Goal: Task Accomplishment & Management: Use online tool/utility

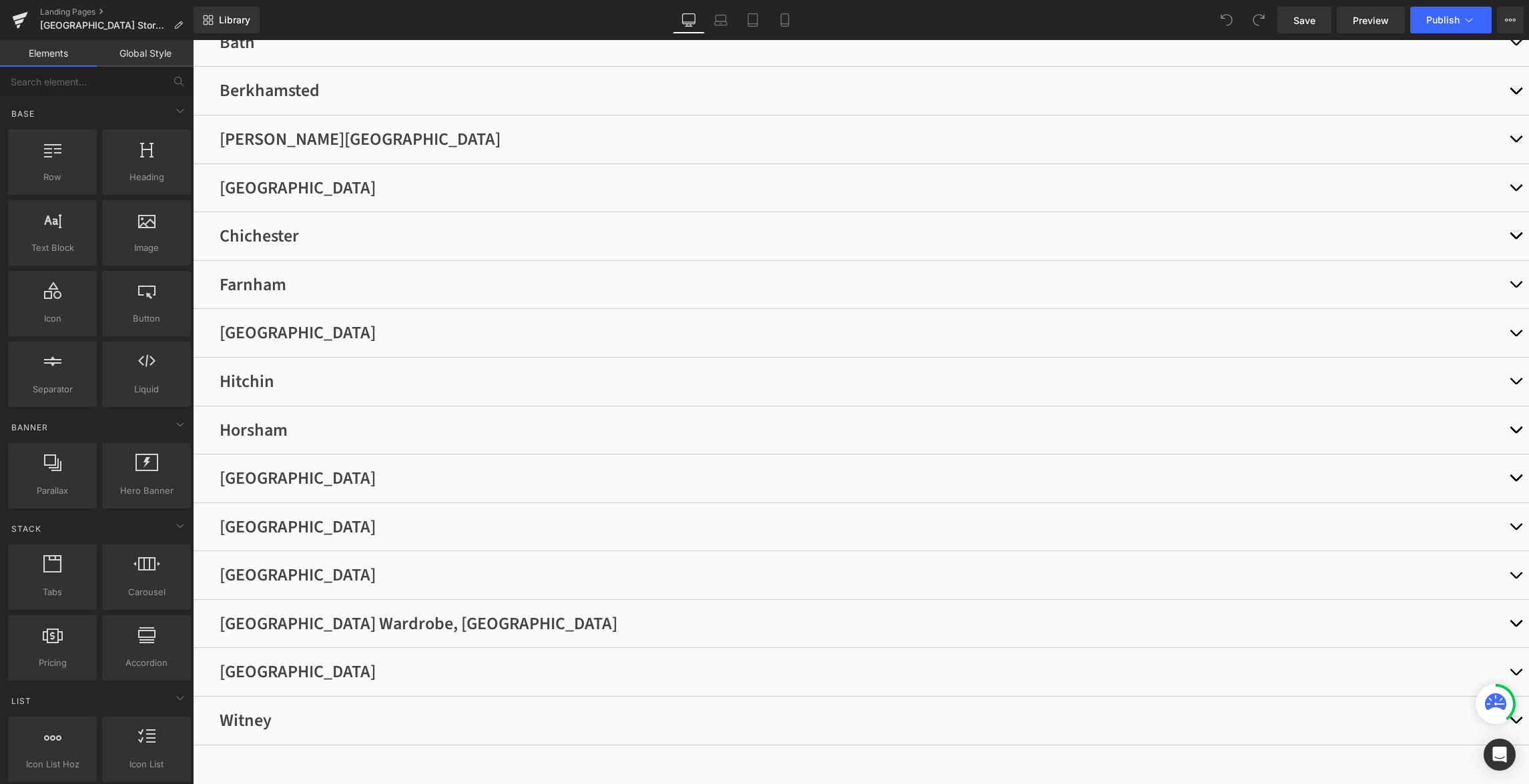
scroll to position [357, 0]
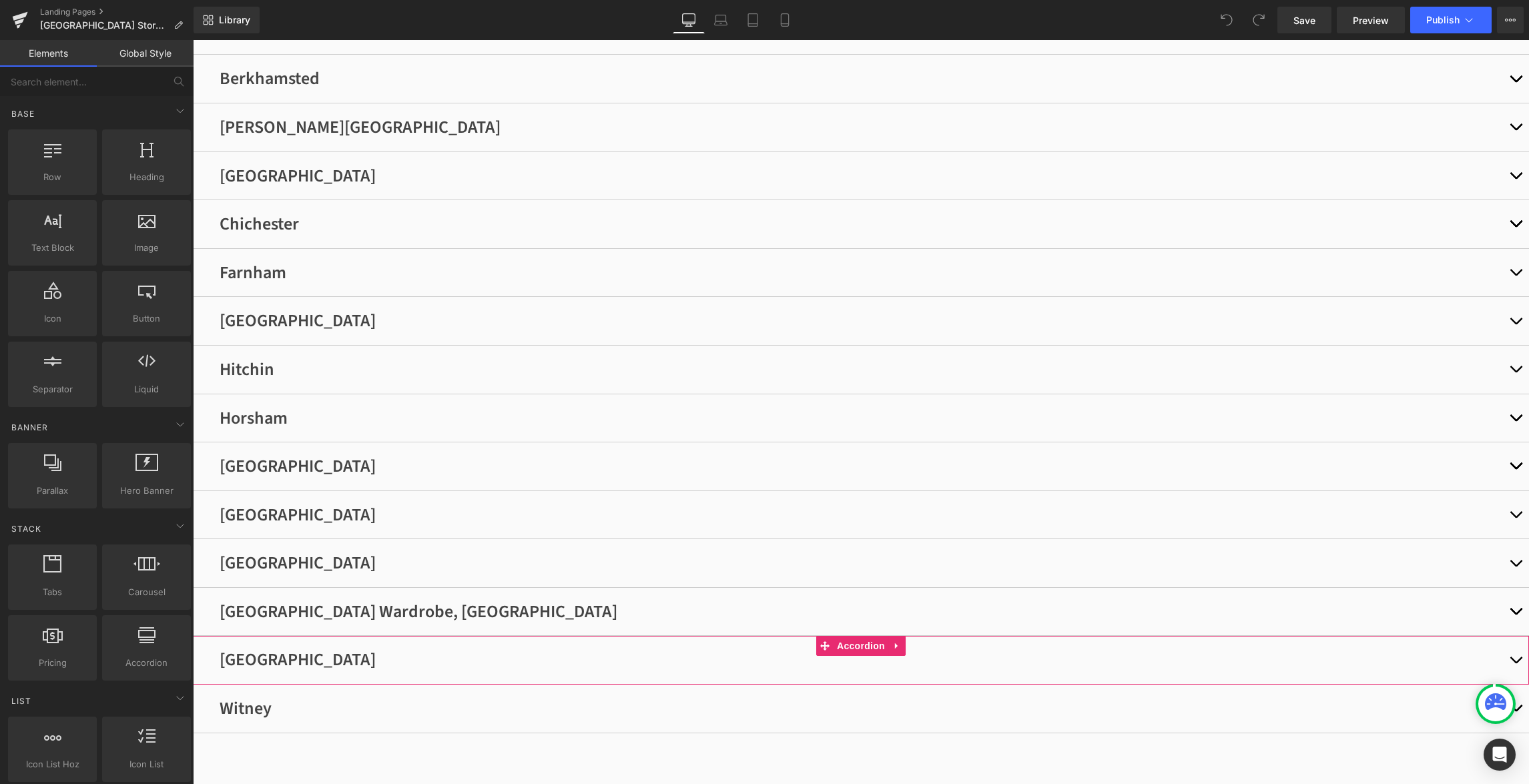
click at [1511, 672] on button "button" at bounding box center [1516, 660] width 27 height 48
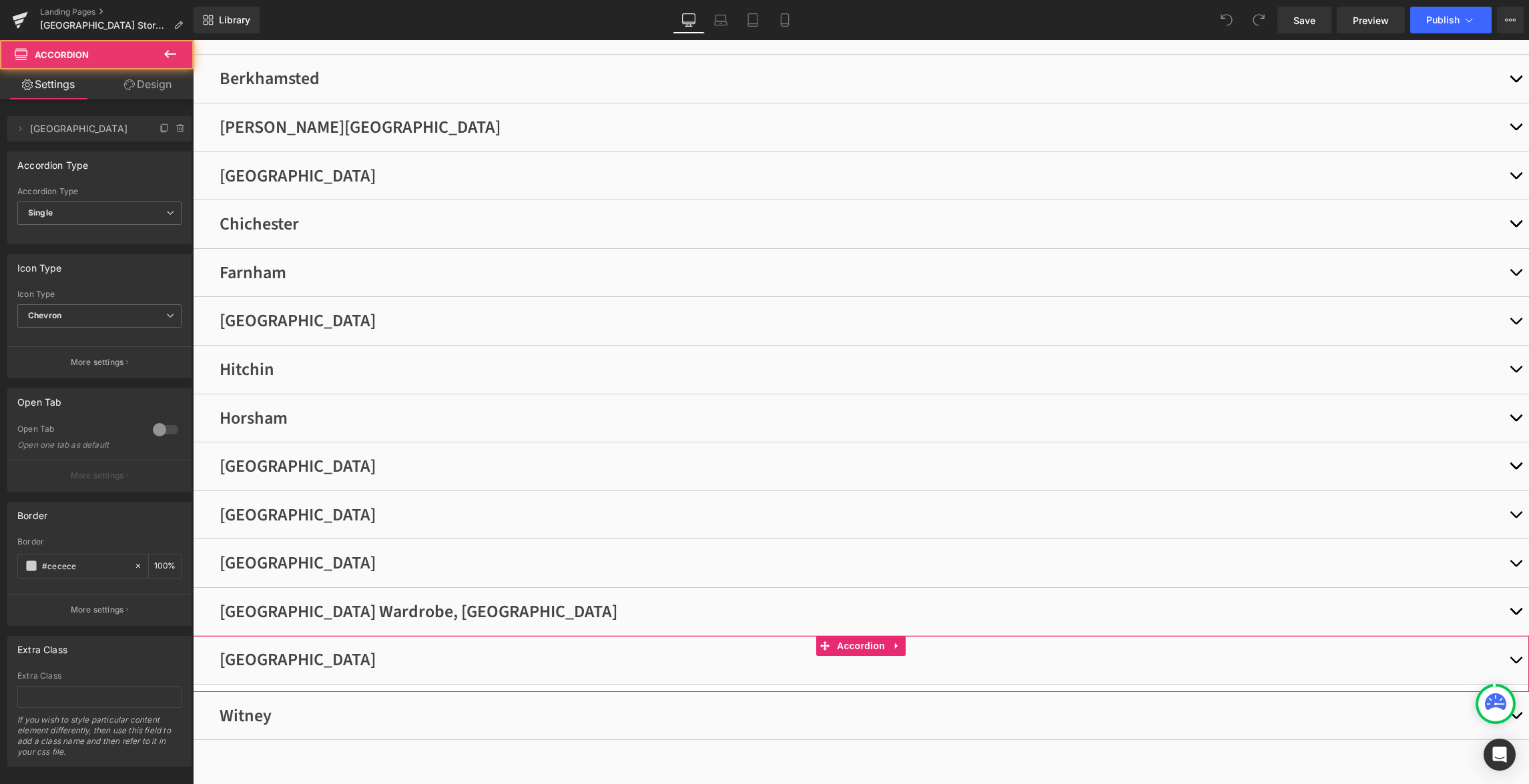
click at [1511, 672] on button "button" at bounding box center [1516, 660] width 27 height 48
click at [1516, 663] on span "button" at bounding box center [1516, 663] width 0 height 0
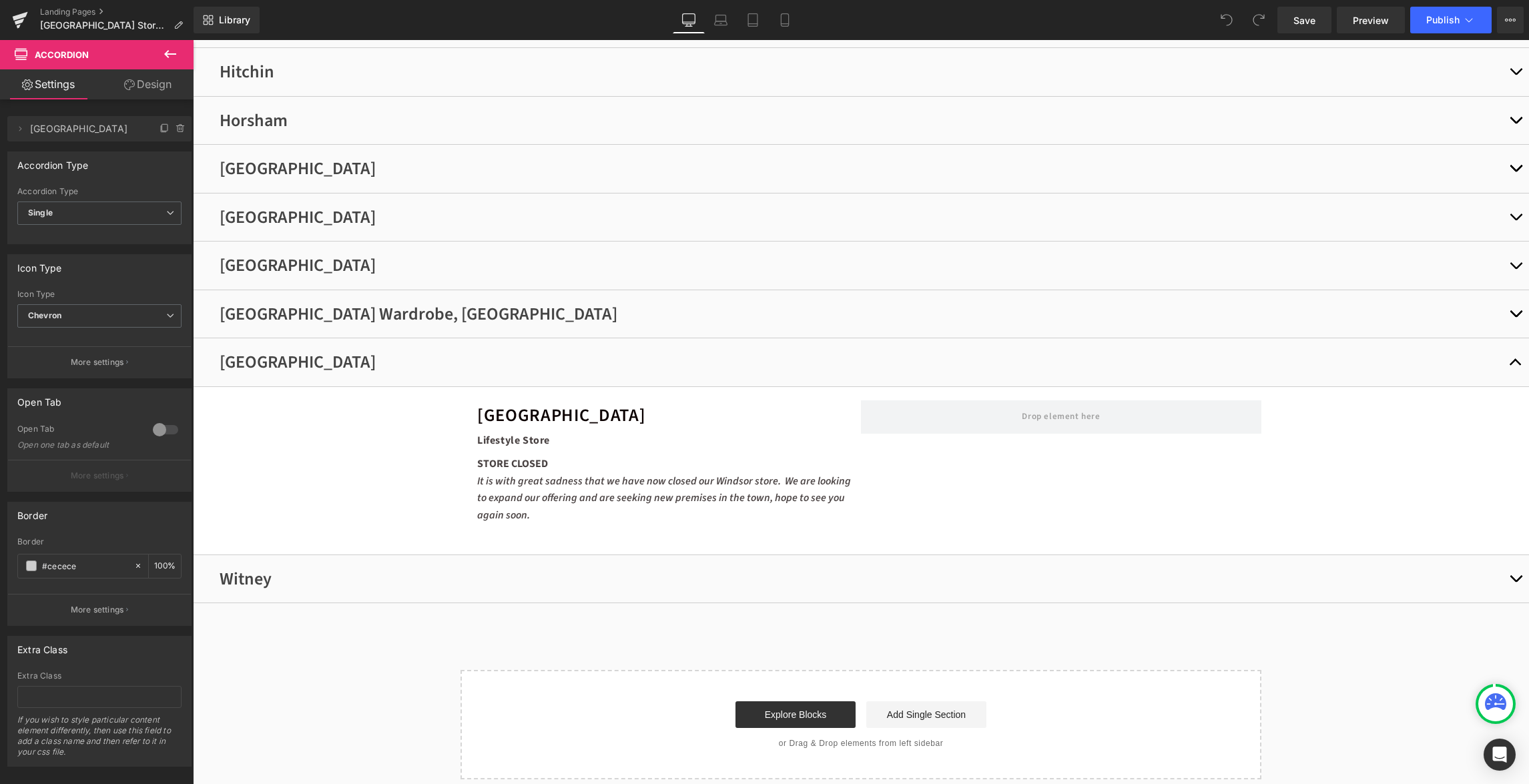
scroll to position [665, 0]
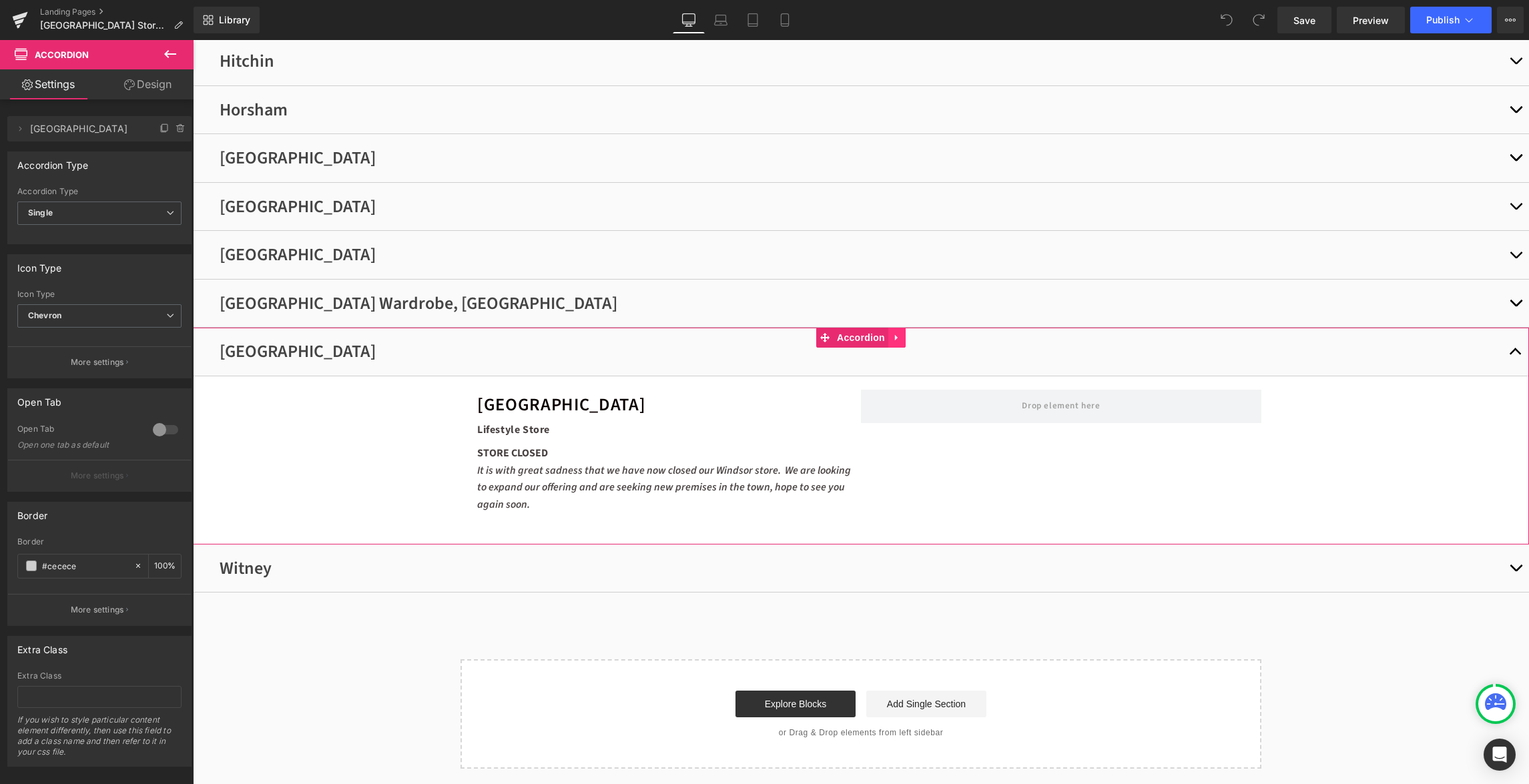
click at [895, 340] on icon at bounding box center [895, 338] width 3 height 6
click at [909, 337] on icon at bounding box center [906, 338] width 10 height 10
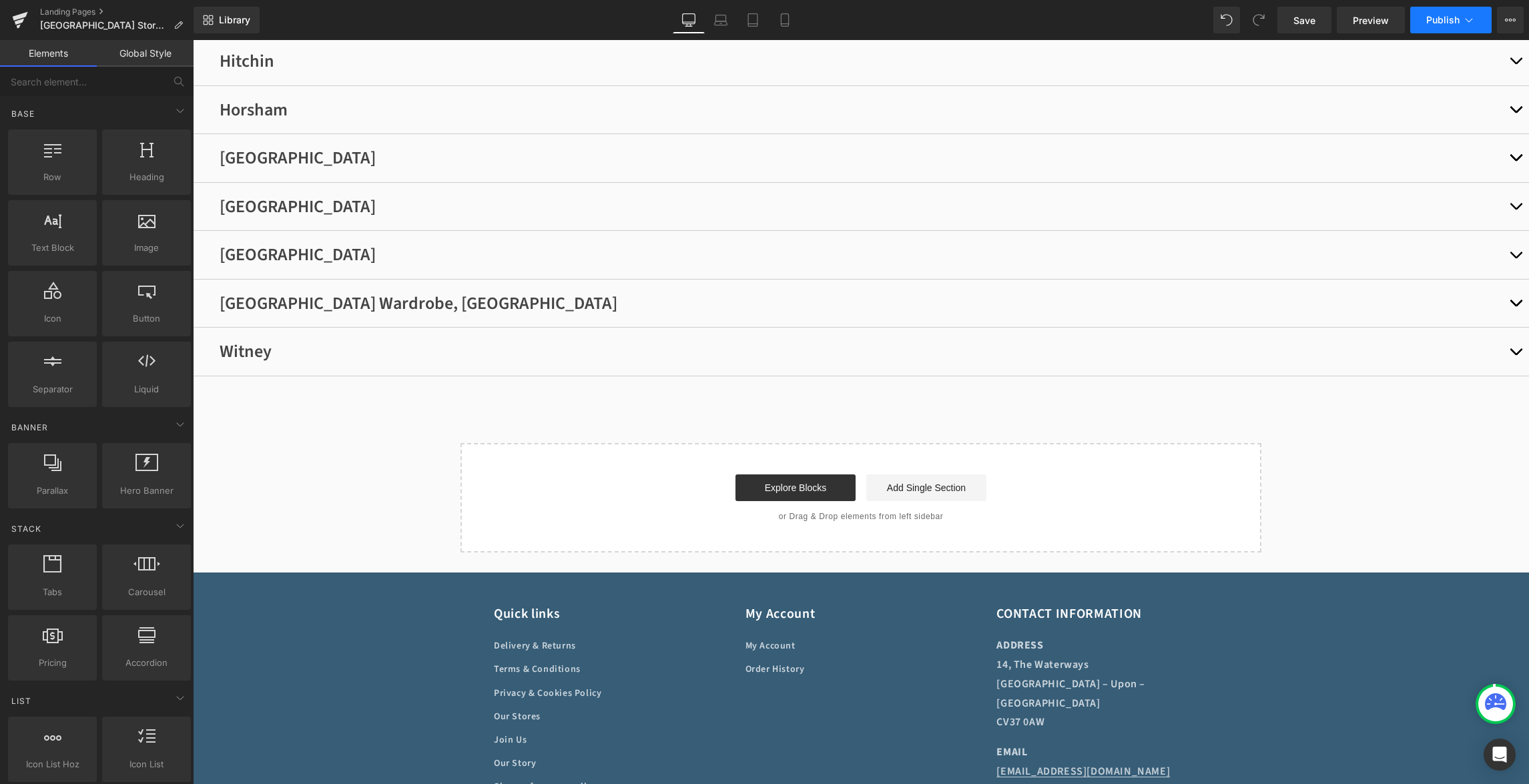
click at [1437, 12] on button "Publish" at bounding box center [1450, 20] width 81 height 27
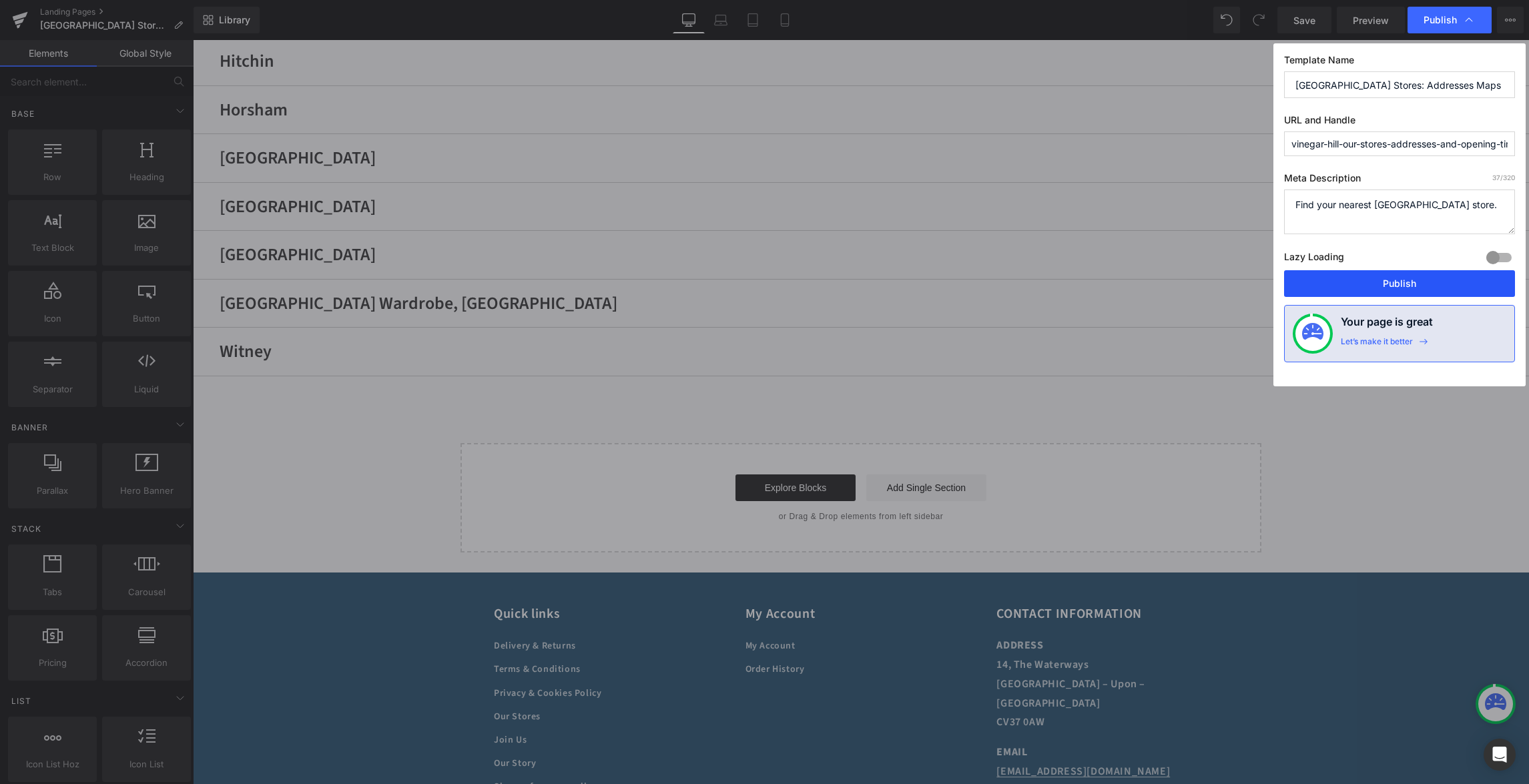
drag, startPoint x: 1416, startPoint y: 286, endPoint x: 512, endPoint y: 721, distance: 1003.2
click at [1416, 286] on button "Publish" at bounding box center [1399, 284] width 231 height 27
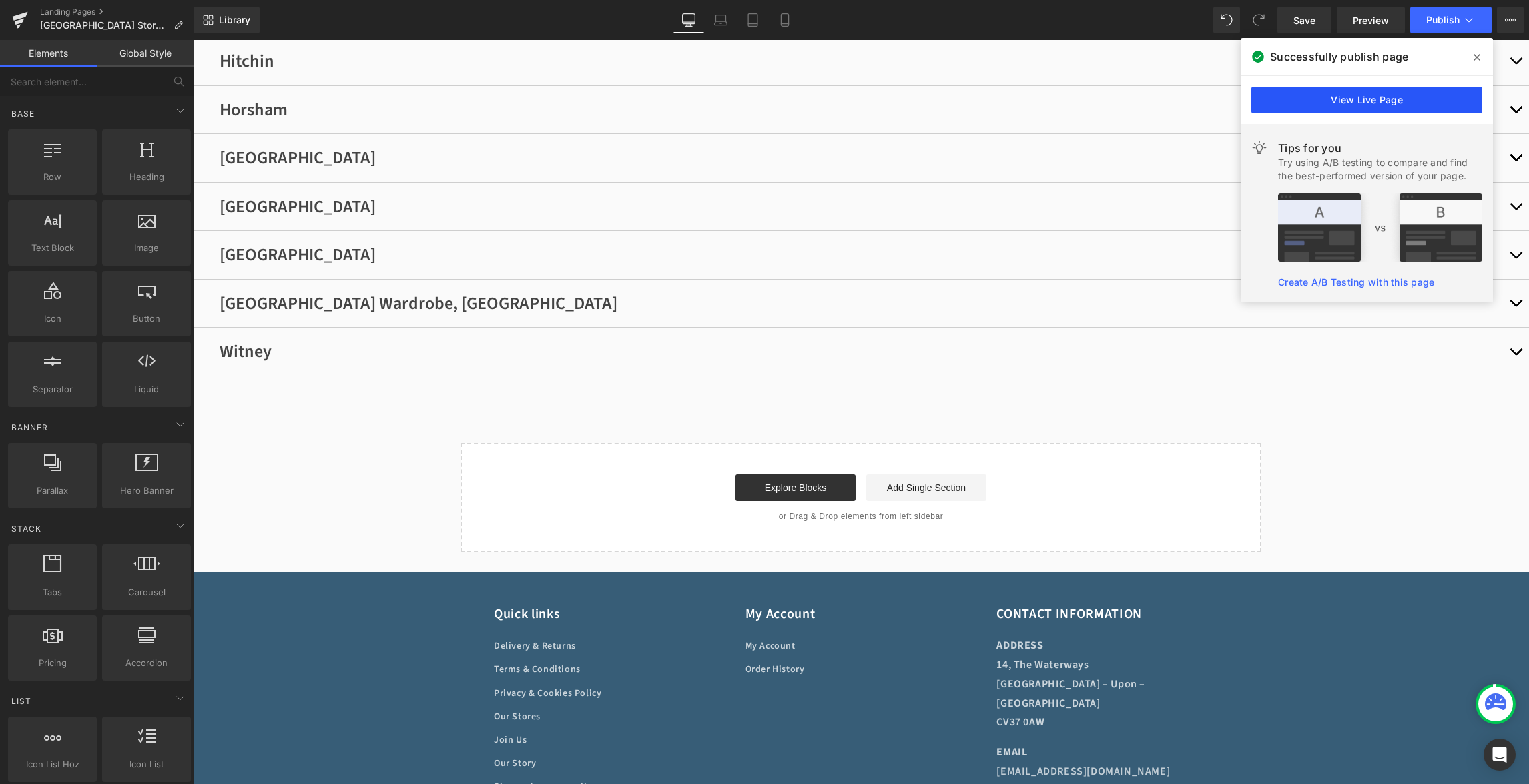
click at [1431, 94] on link "View Live Page" at bounding box center [1366, 100] width 231 height 27
